Goal: Transaction & Acquisition: Purchase product/service

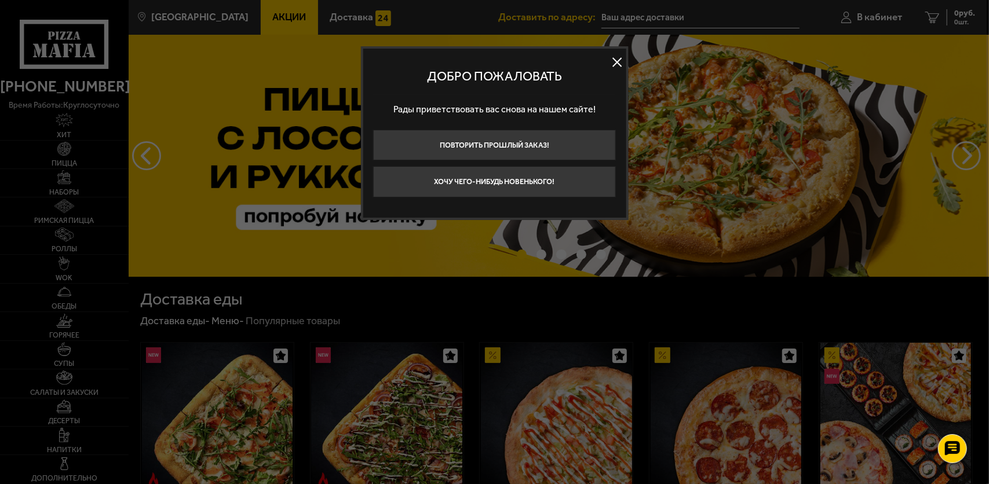
click at [616, 60] on button at bounding box center [617, 62] width 17 height 17
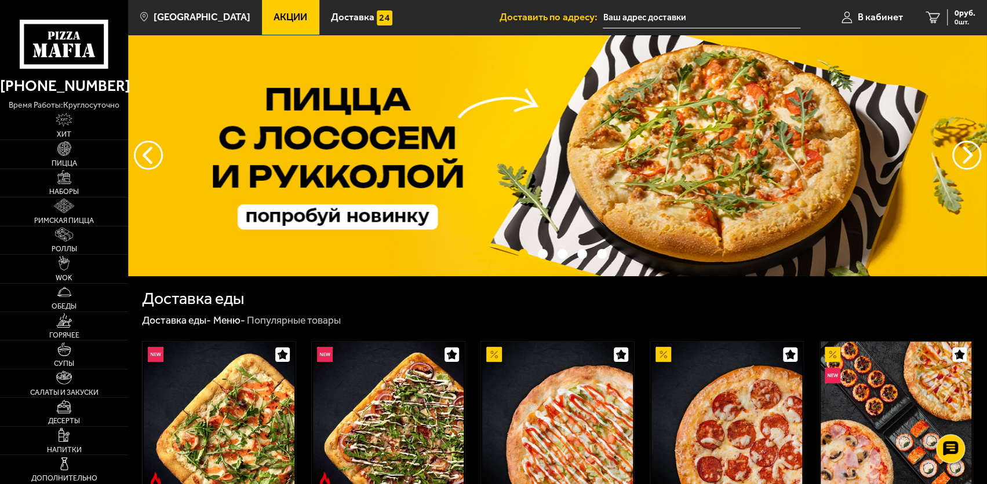
click at [639, 17] on input "text" at bounding box center [702, 17] width 198 height 21
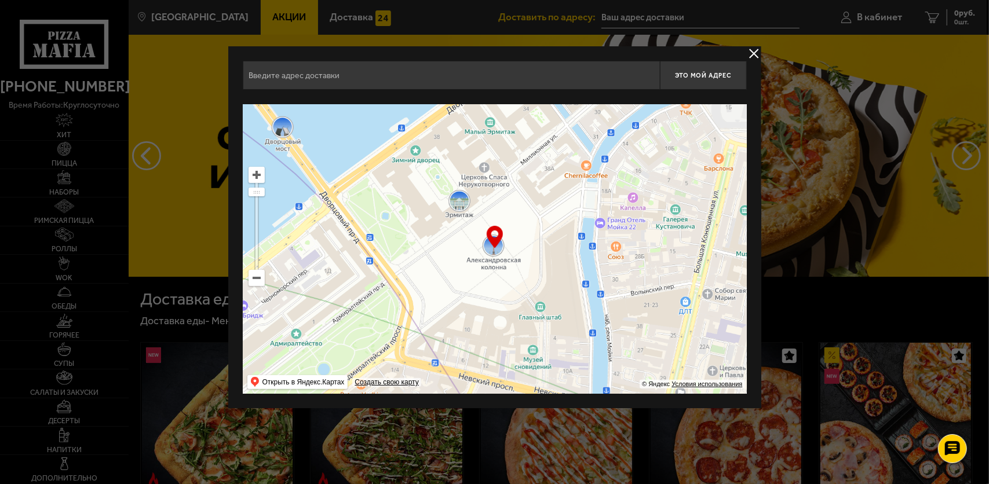
click at [513, 85] on input "text" at bounding box center [451, 75] width 417 height 29
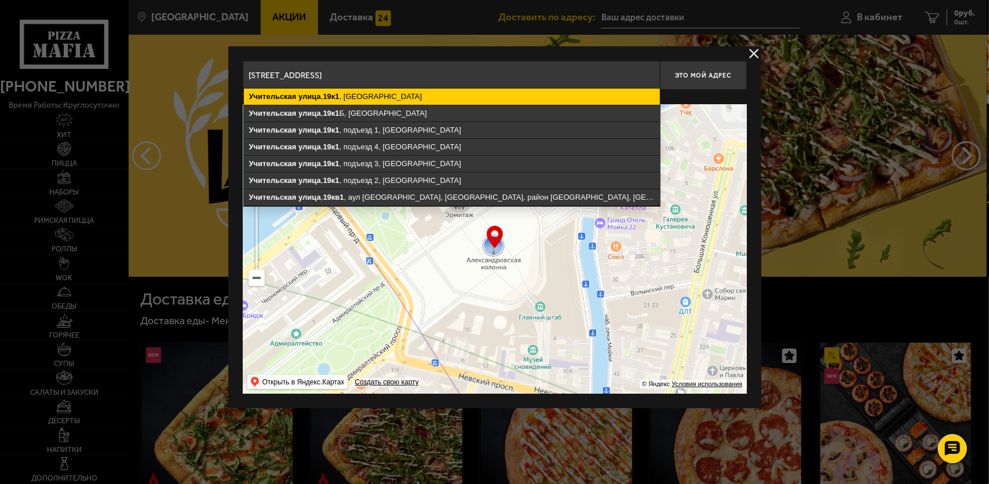
click at [412, 97] on ymaps "[STREET_ADDRESS]" at bounding box center [452, 97] width 416 height 16
type input "[STREET_ADDRESS]"
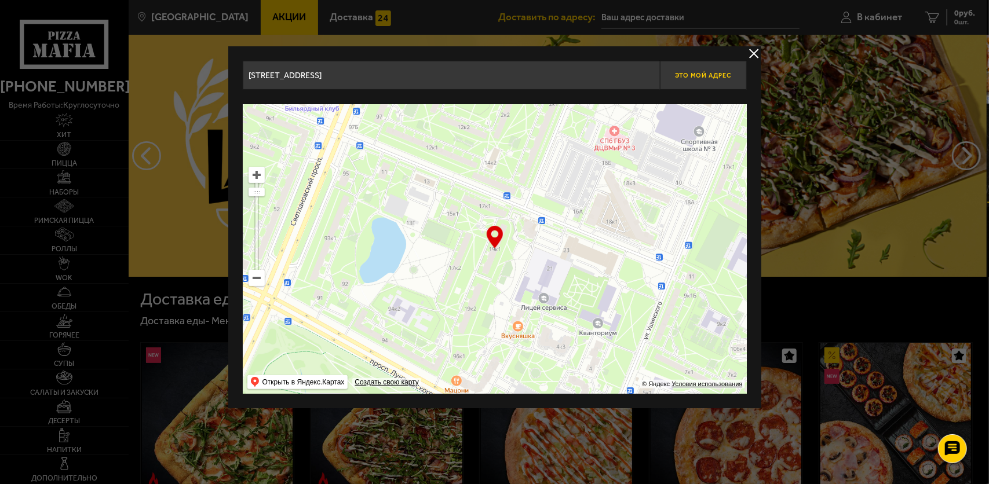
click at [709, 75] on span "Это мой адрес" at bounding box center [703, 76] width 56 height 8
type input "[STREET_ADDRESS]"
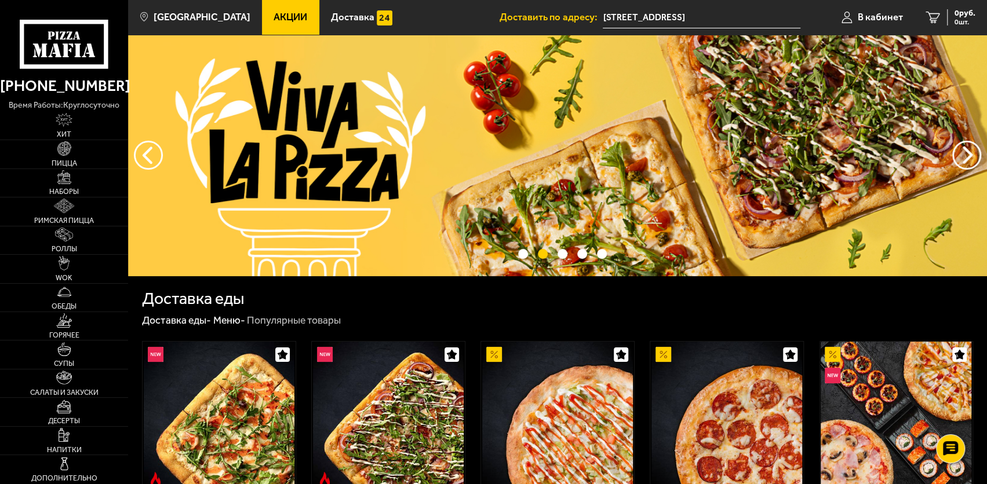
click at [751, 18] on input "[STREET_ADDRESS]" at bounding box center [702, 17] width 198 height 21
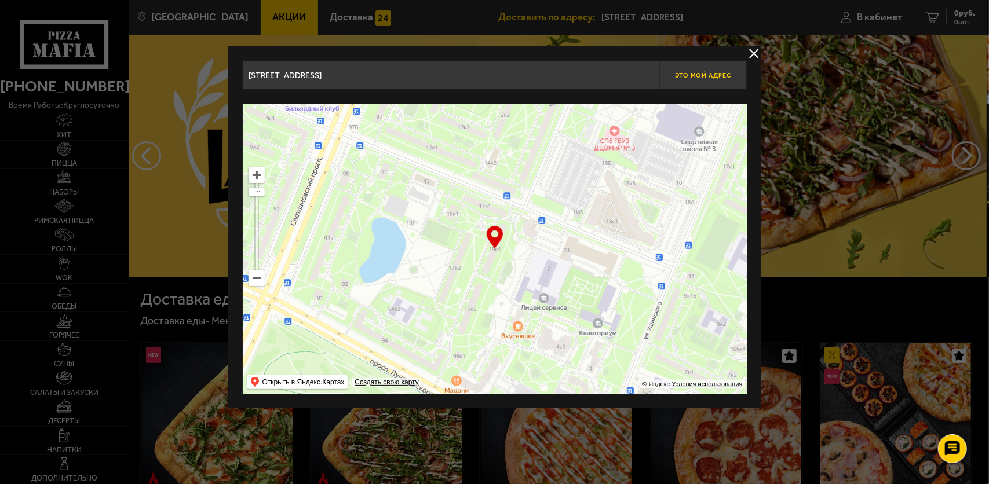
click at [702, 76] on span "Это мой адрес" at bounding box center [703, 76] width 56 height 8
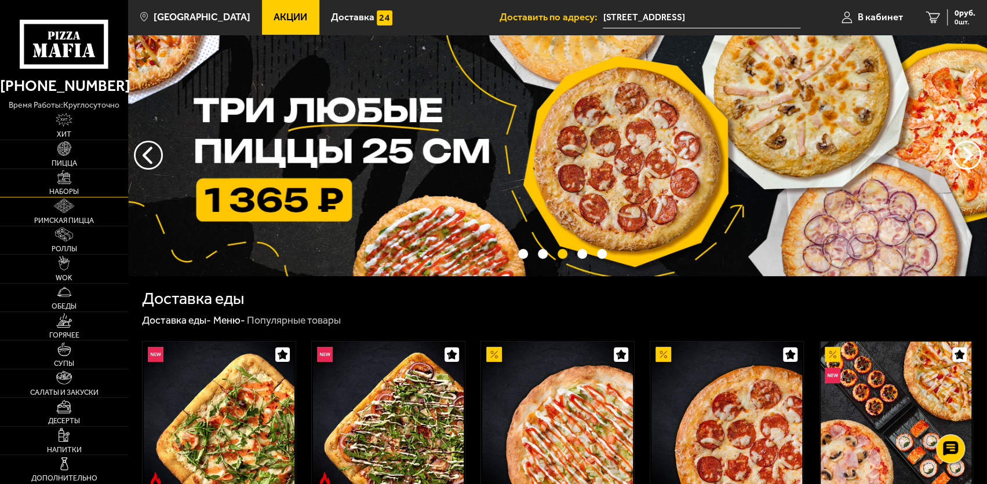
click at [71, 184] on link "Наборы" at bounding box center [64, 183] width 128 height 28
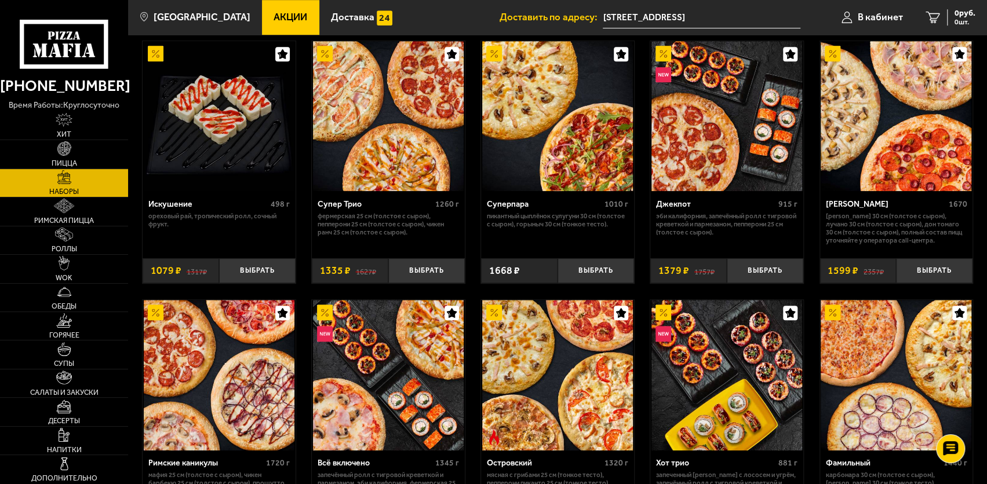
scroll to position [695, 0]
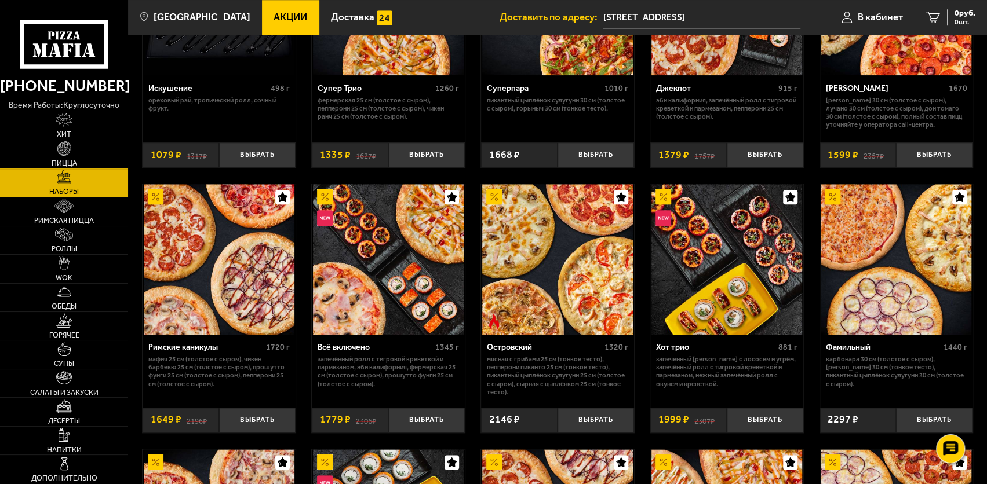
click at [66, 152] on img at bounding box center [64, 148] width 14 height 14
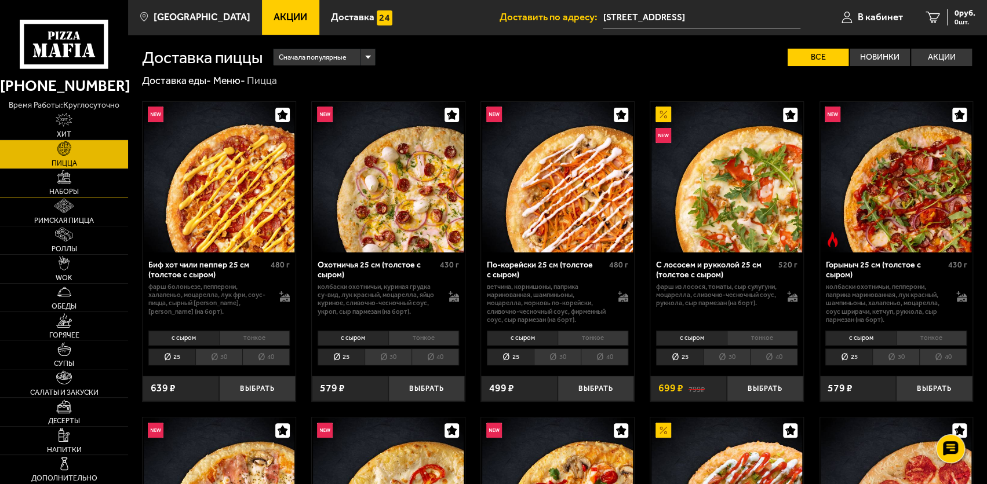
click at [61, 183] on img at bounding box center [64, 177] width 14 height 14
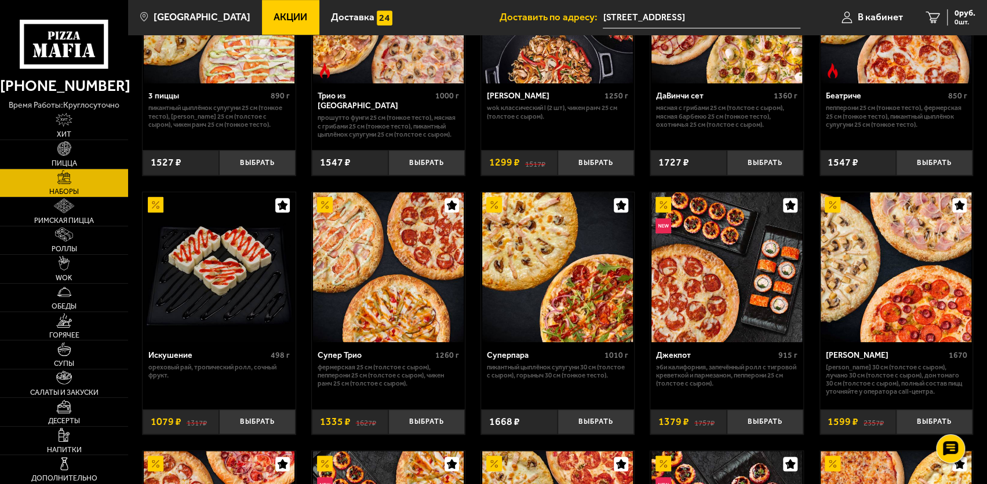
scroll to position [464, 0]
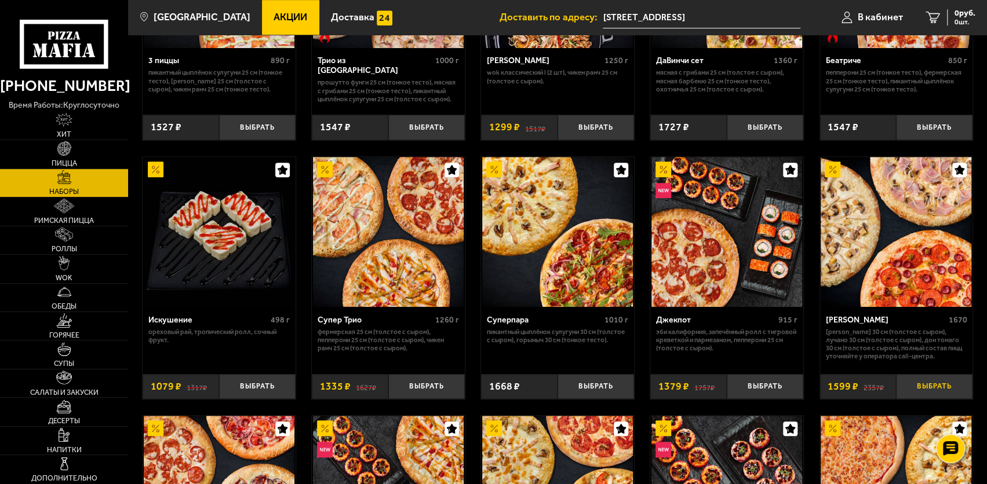
click at [932, 389] on button "Выбрать" at bounding box center [934, 386] width 76 height 25
click at [68, 243] on link "Роллы" at bounding box center [64, 241] width 128 height 28
